Goal: Navigation & Orientation: Find specific page/section

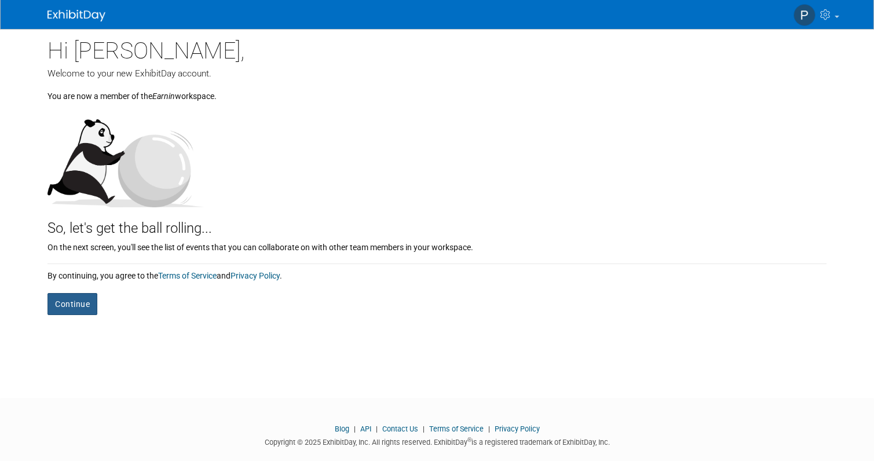
click at [81, 305] on button "Continue" at bounding box center [72, 304] width 50 height 22
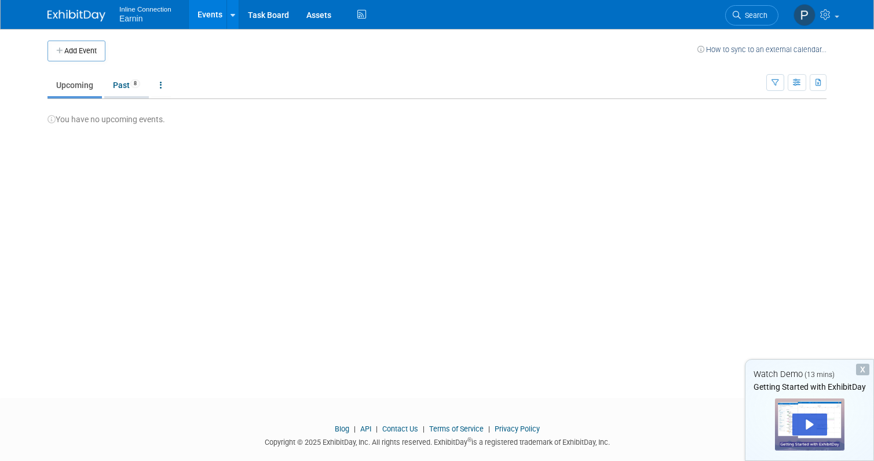
click at [118, 86] on link "Past 8" at bounding box center [126, 85] width 45 height 22
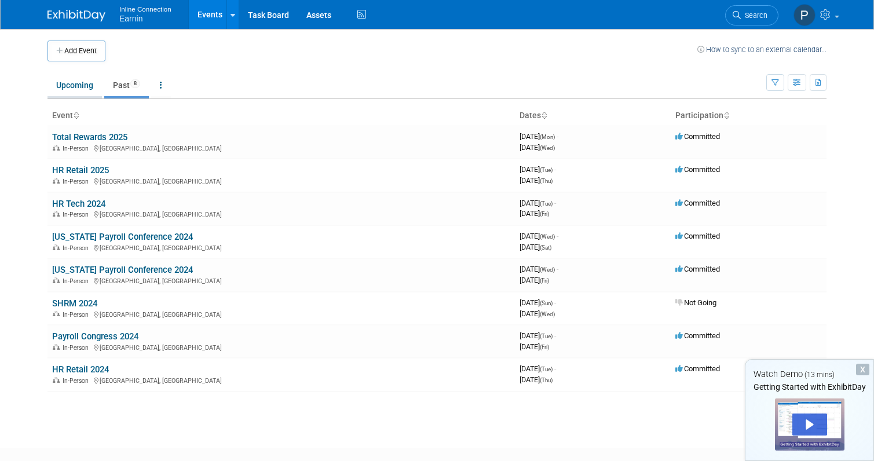
click at [83, 82] on link "Upcoming" at bounding box center [74, 85] width 54 height 22
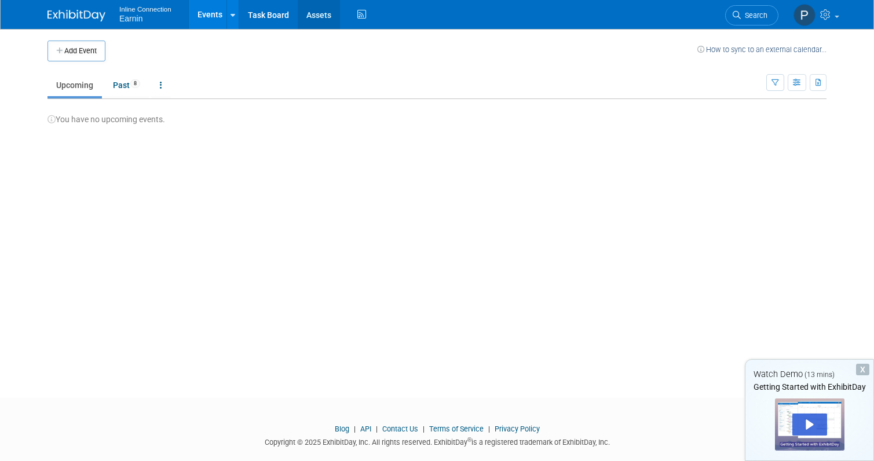
click at [313, 12] on link "Assets" at bounding box center [319, 14] width 42 height 29
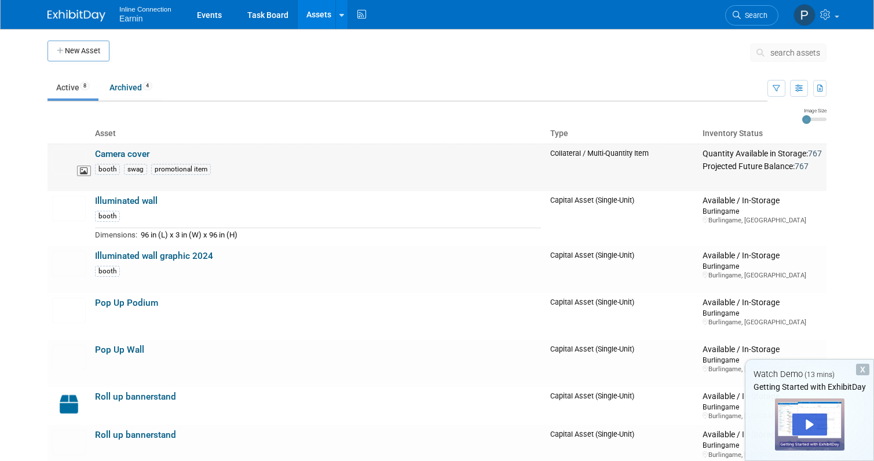
click at [69, 153] on img at bounding box center [69, 161] width 34 height 25
click at [142, 202] on link "Illuminated wall" at bounding box center [126, 201] width 63 height 10
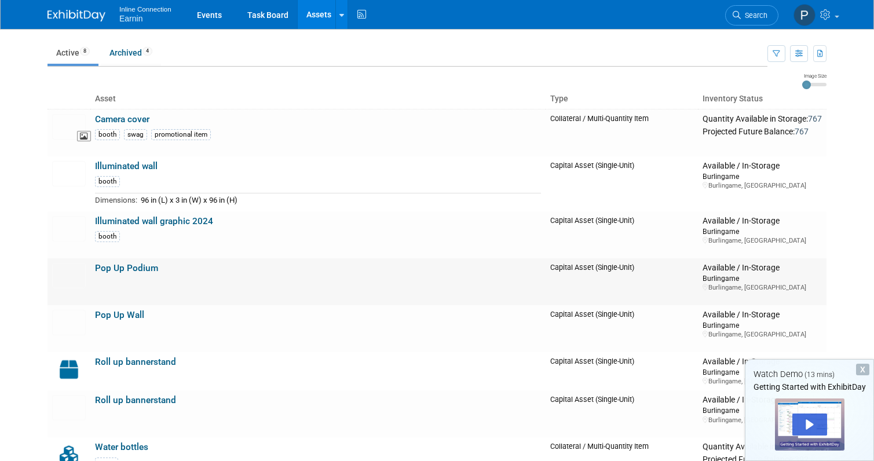
scroll to position [48, 0]
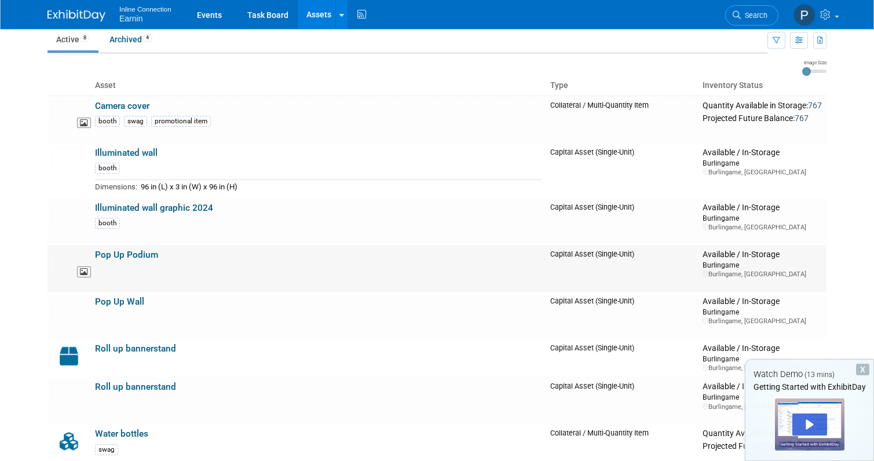
click at [76, 261] on img at bounding box center [69, 262] width 34 height 25
click at [122, 298] on link "Pop Up Wall" at bounding box center [119, 301] width 49 height 10
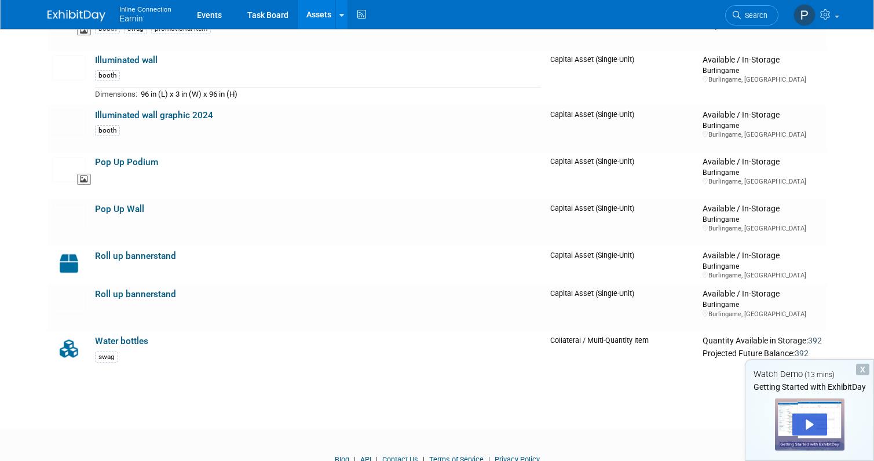
scroll to position [145, 0]
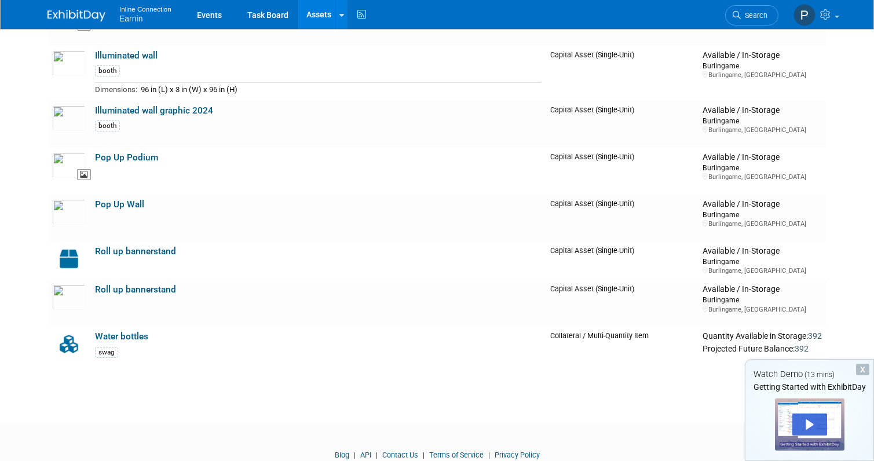
click at [859, 366] on div "X" at bounding box center [862, 370] width 13 height 12
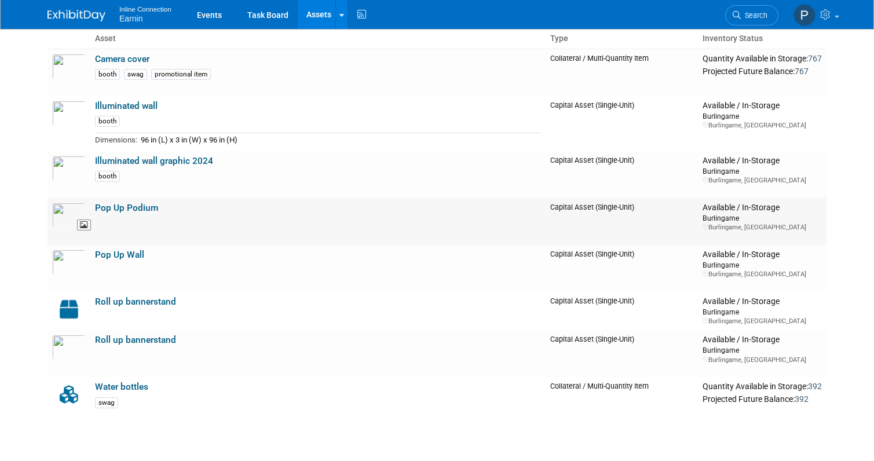
scroll to position [80, 0]
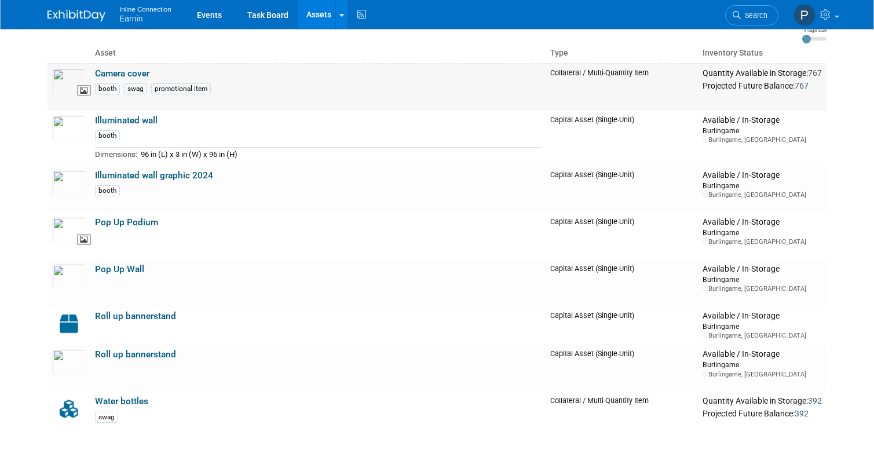
click at [68, 76] on img at bounding box center [69, 80] width 34 height 25
click at [58, 174] on img at bounding box center [69, 182] width 34 height 25
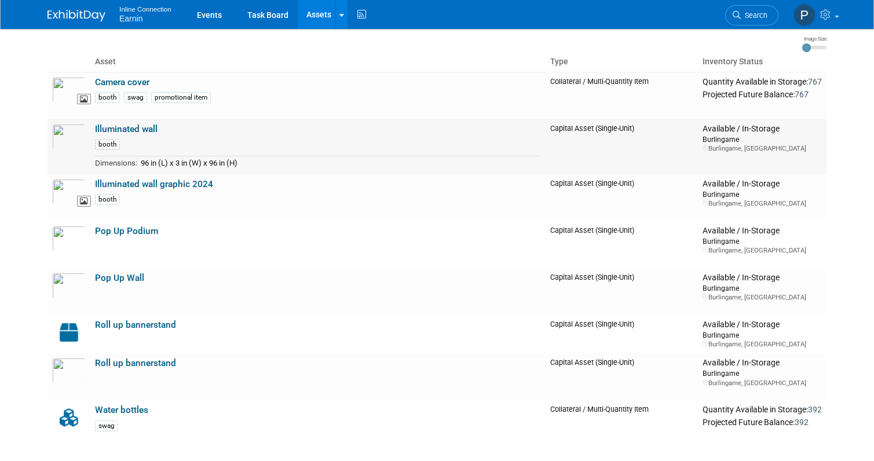
scroll to position [86, 0]
